Goal: Find specific page/section: Find specific page/section

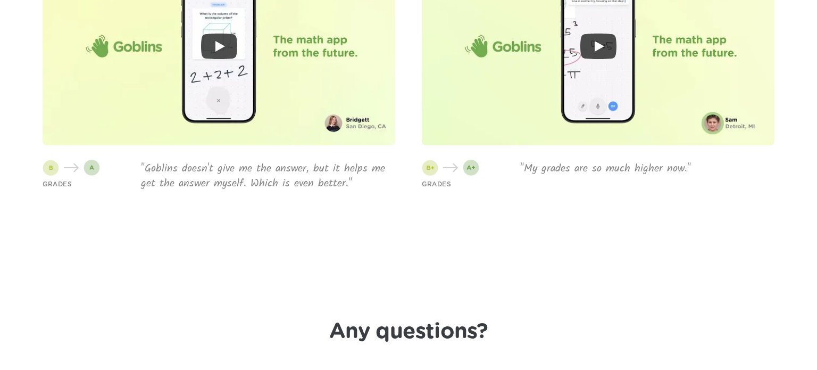
scroll to position [3191, 0]
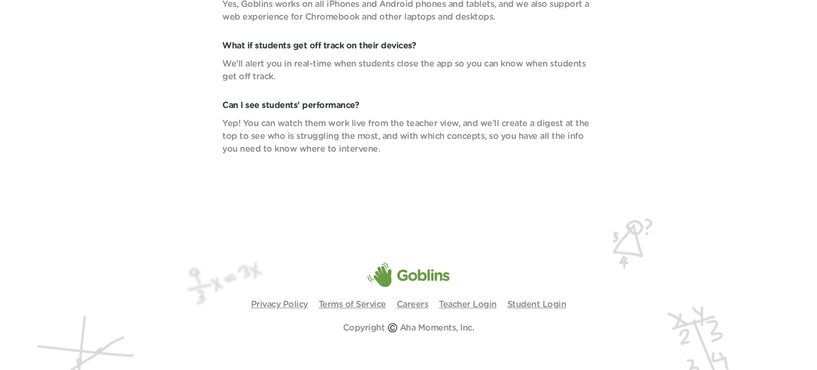
scroll to position [3906, 0]
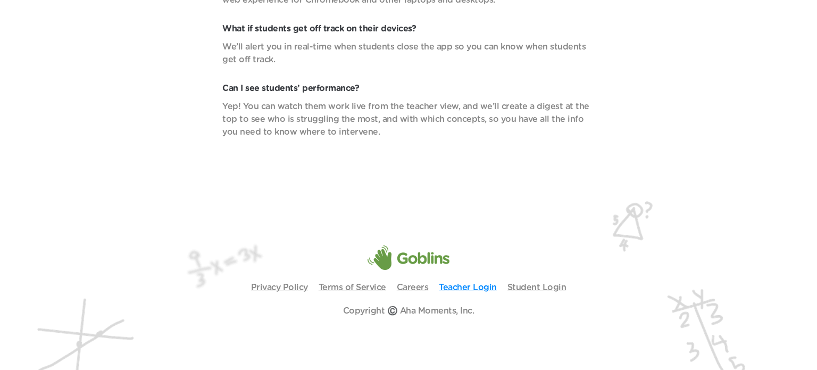
click at [474, 285] on link "Teacher Login" at bounding box center [468, 287] width 58 height 9
click at [535, 290] on link "Student Login" at bounding box center [537, 287] width 59 height 9
click at [485, 286] on link "Teacher Login" at bounding box center [468, 287] width 58 height 9
